Goal: Find specific page/section: Find specific page/section

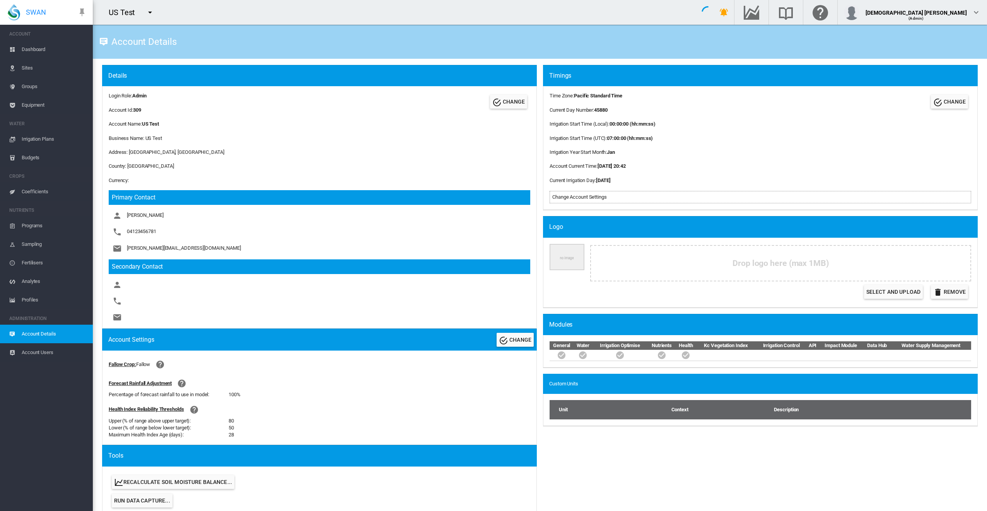
click at [149, 12] on md-icon "icon-menu-down" at bounding box center [149, 12] width 9 height 9
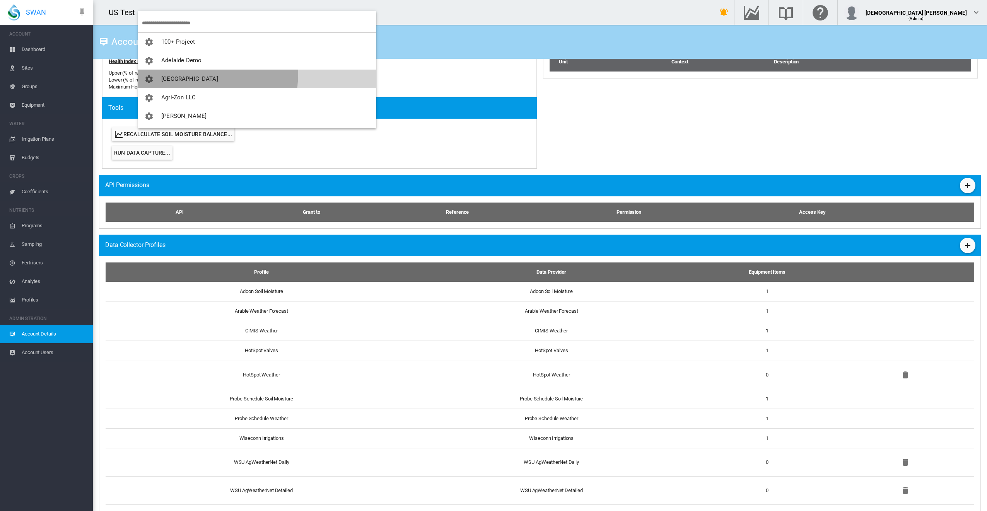
click at [167, 73] on button "[GEOGRAPHIC_DATA]" at bounding box center [257, 79] width 238 height 19
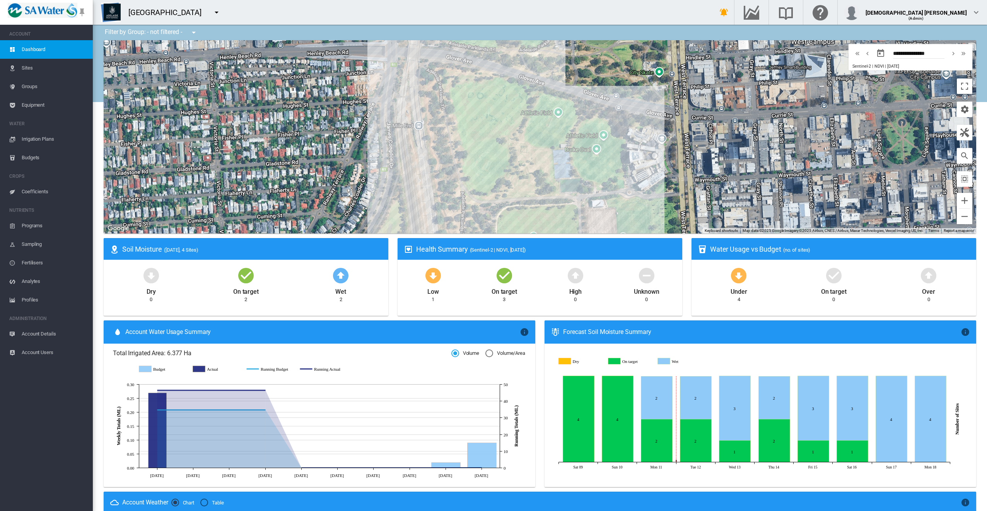
click at [31, 104] on span "Equipment" at bounding box center [54, 105] width 65 height 19
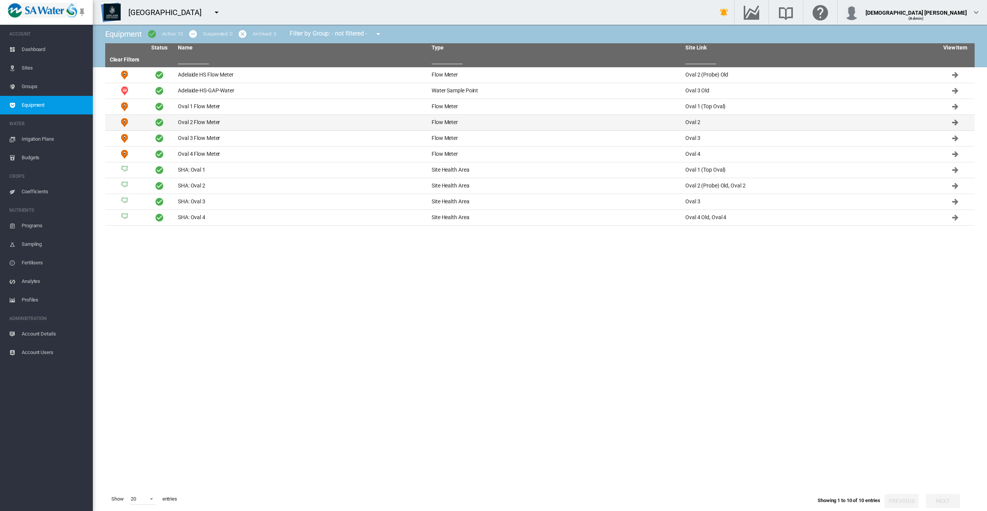
click at [238, 123] on td "Oval 2 Flow Meter" at bounding box center [302, 122] width 254 height 15
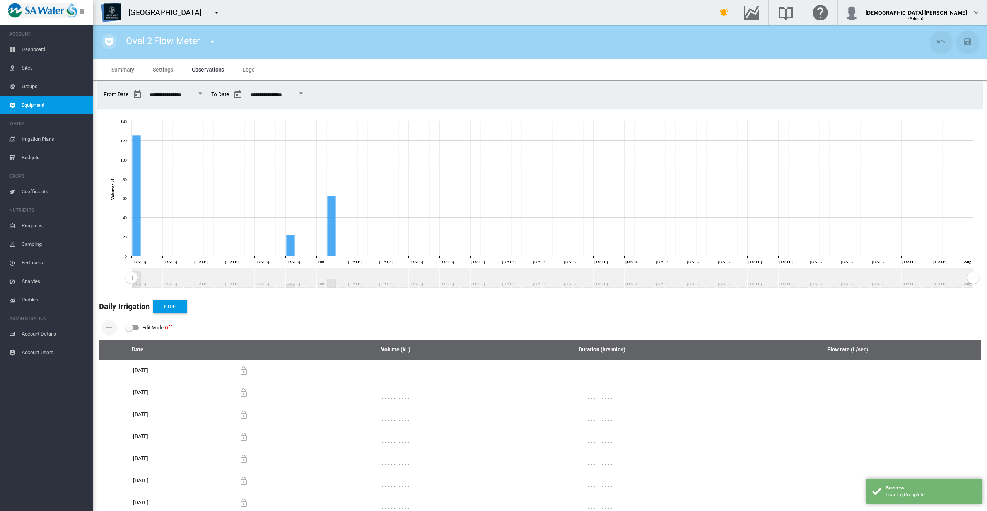
click at [109, 44] on md-icon "icon-pocket" at bounding box center [108, 41] width 9 height 9
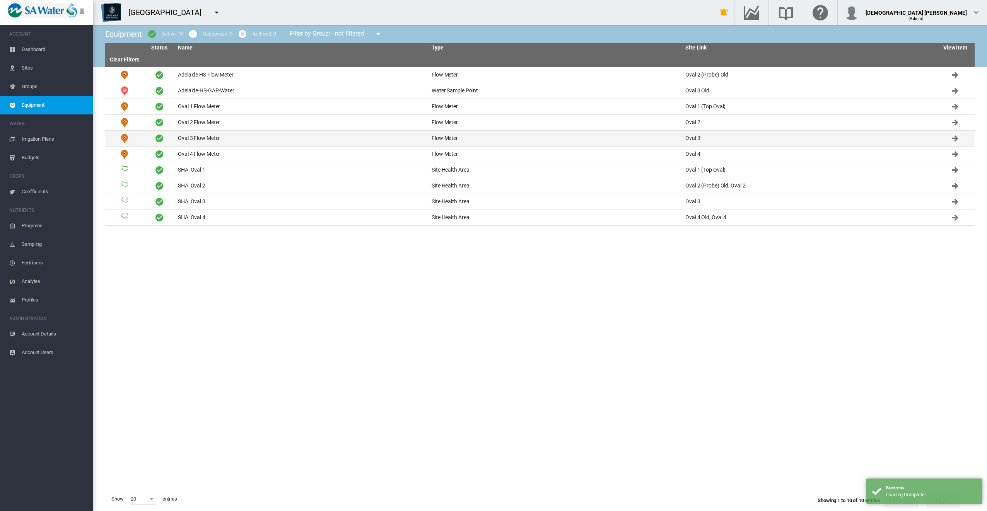
click at [188, 138] on td "Oval 3 Flow Meter" at bounding box center [302, 138] width 254 height 15
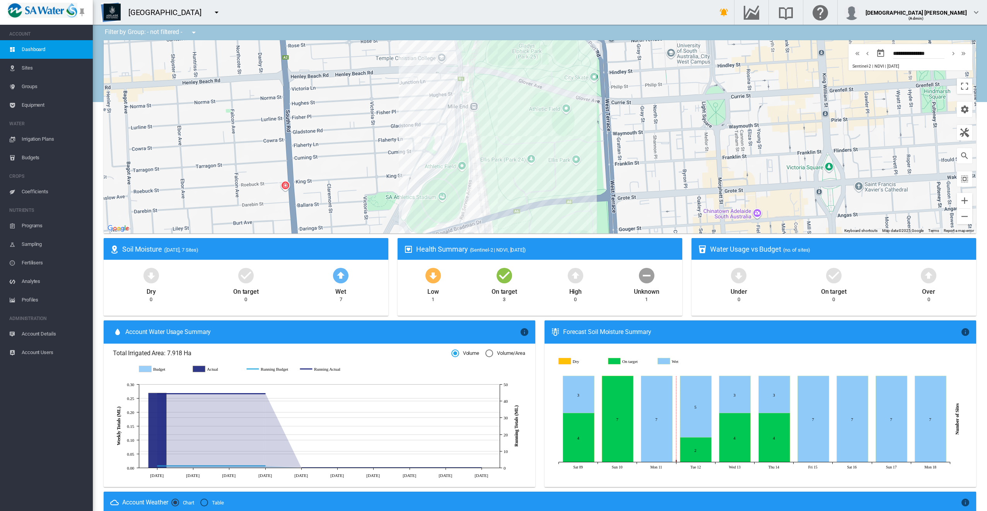
click at [19, 106] on link "Equipment" at bounding box center [46, 105] width 93 height 19
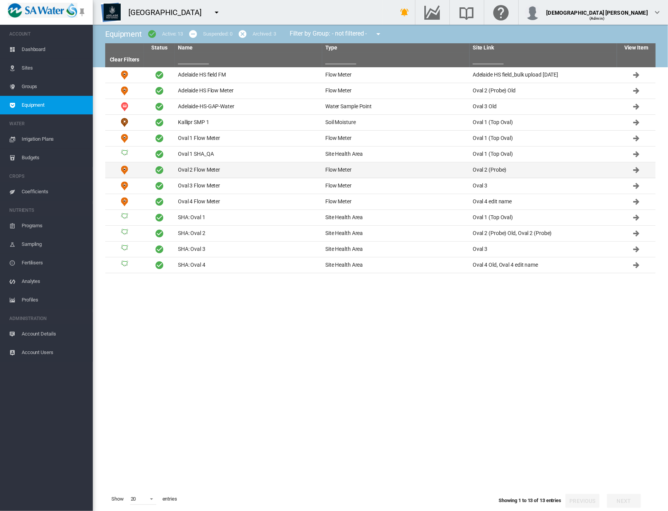
click at [218, 168] on td "Oval 2 Flow Meter" at bounding box center [248, 169] width 147 height 15
